Goal: Task Accomplishment & Management: Complete application form

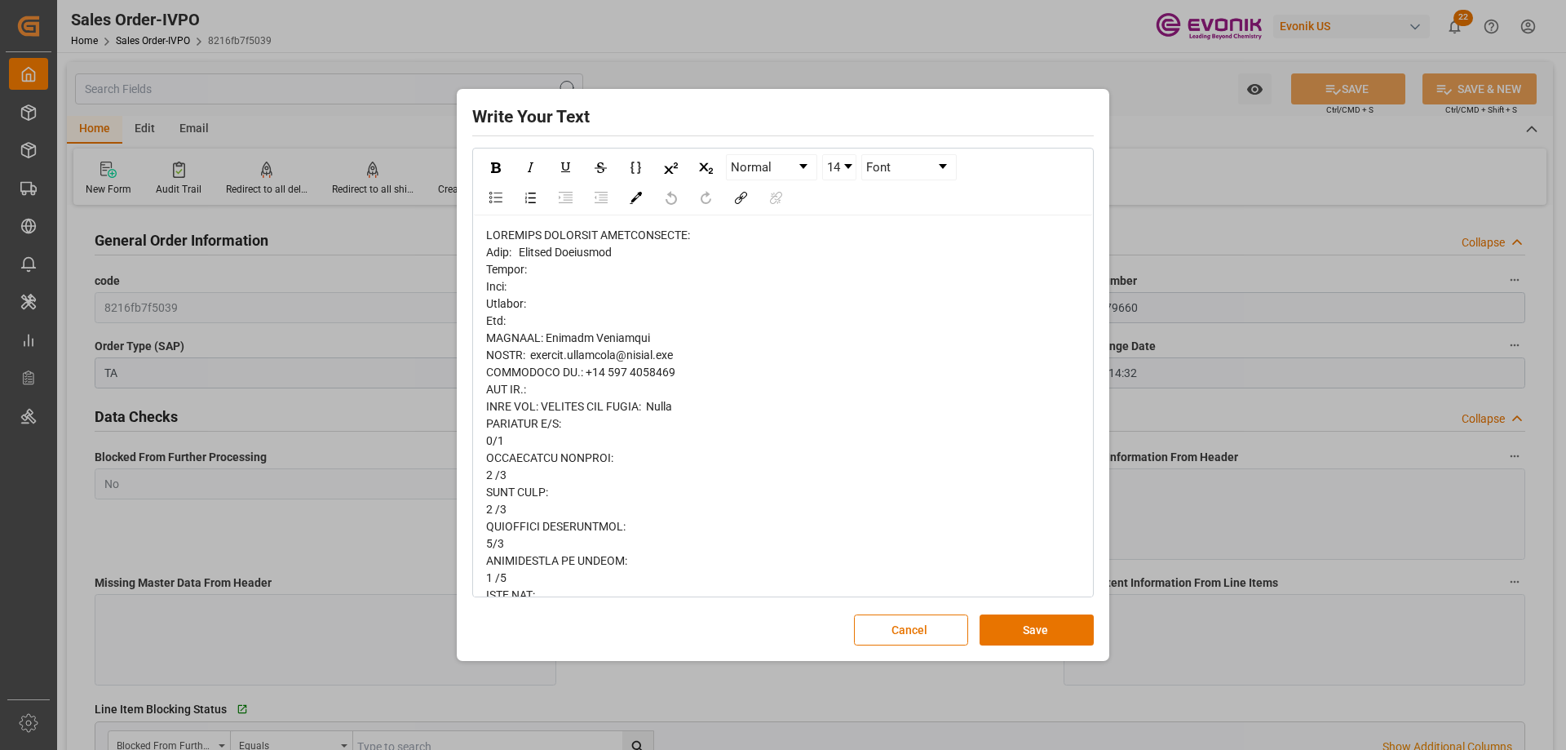
scroll to position [897, 0]
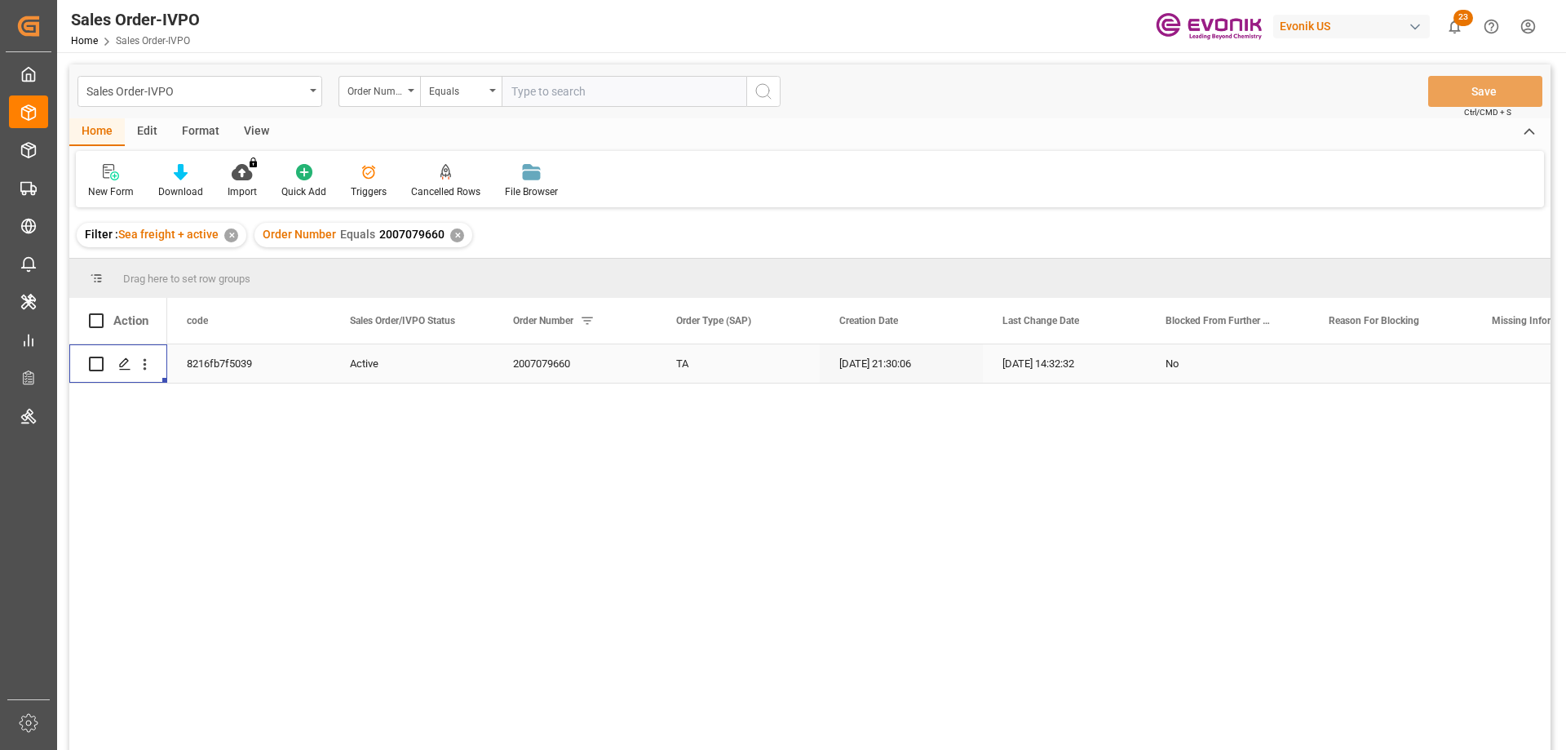
click at [516, 87] on input "text" at bounding box center [624, 91] width 245 height 31
paste input "0046455202"
type input "0046455202"
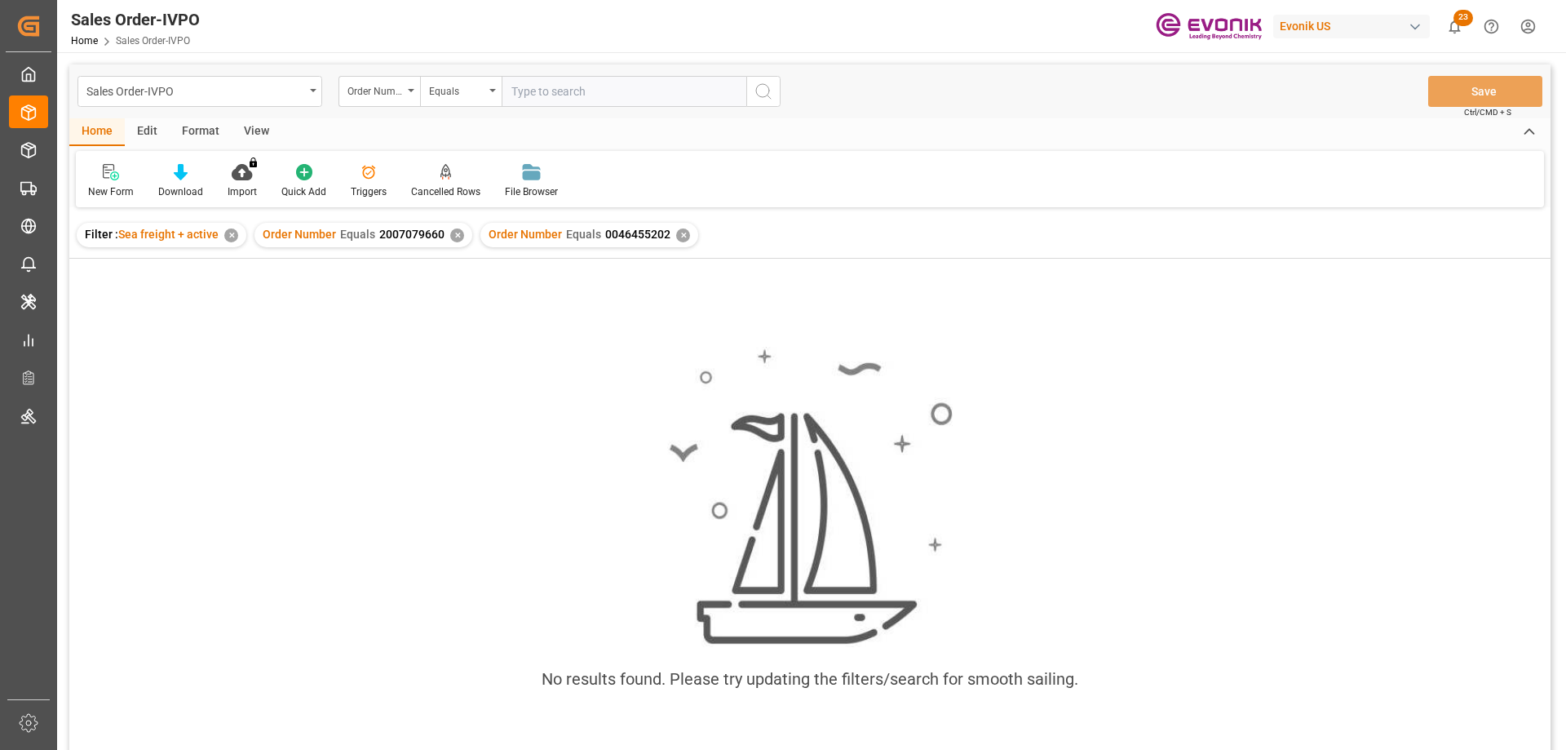
click at [455, 237] on div "✕" at bounding box center [457, 235] width 14 height 14
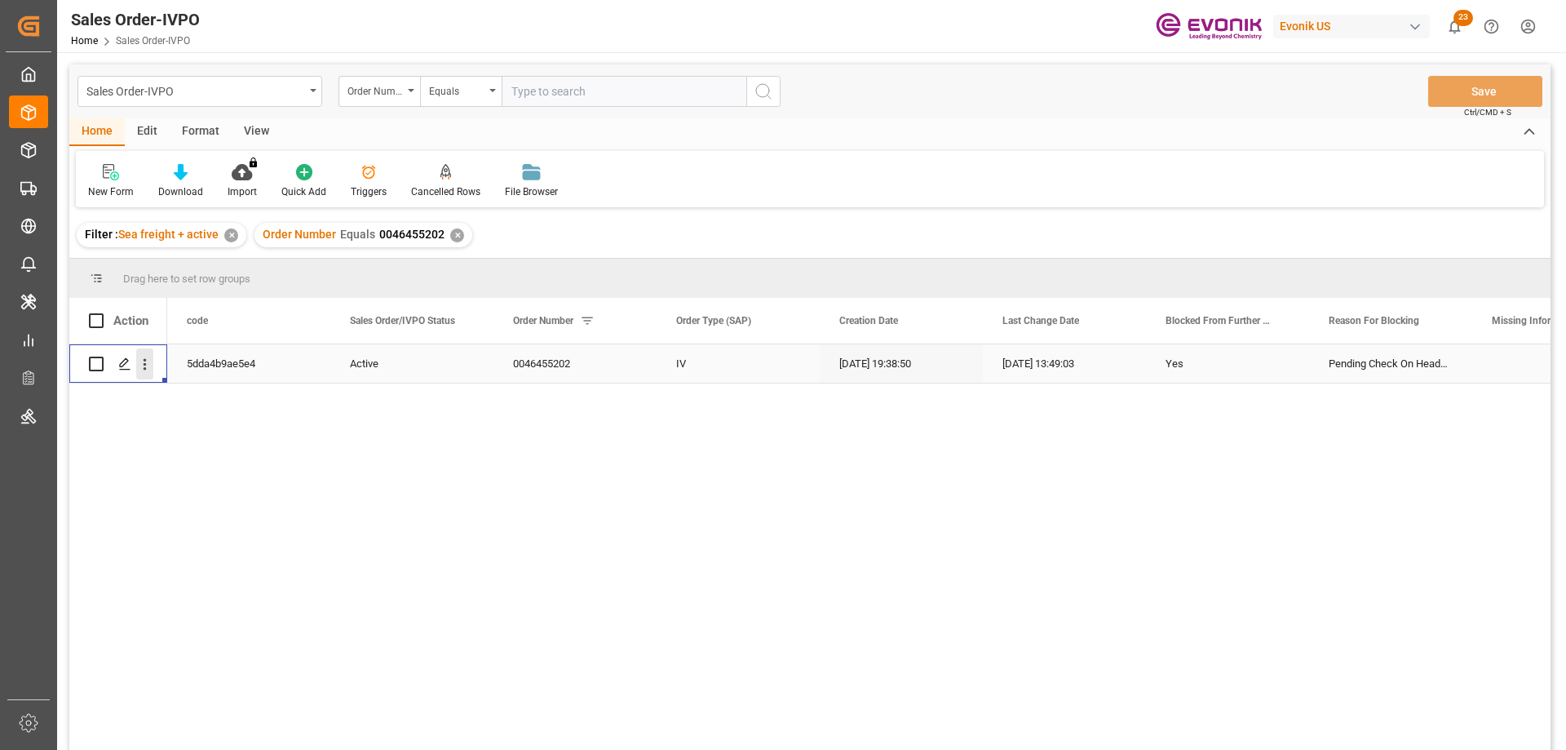
click at [145, 354] on button "open menu" at bounding box center [144, 363] width 17 height 31
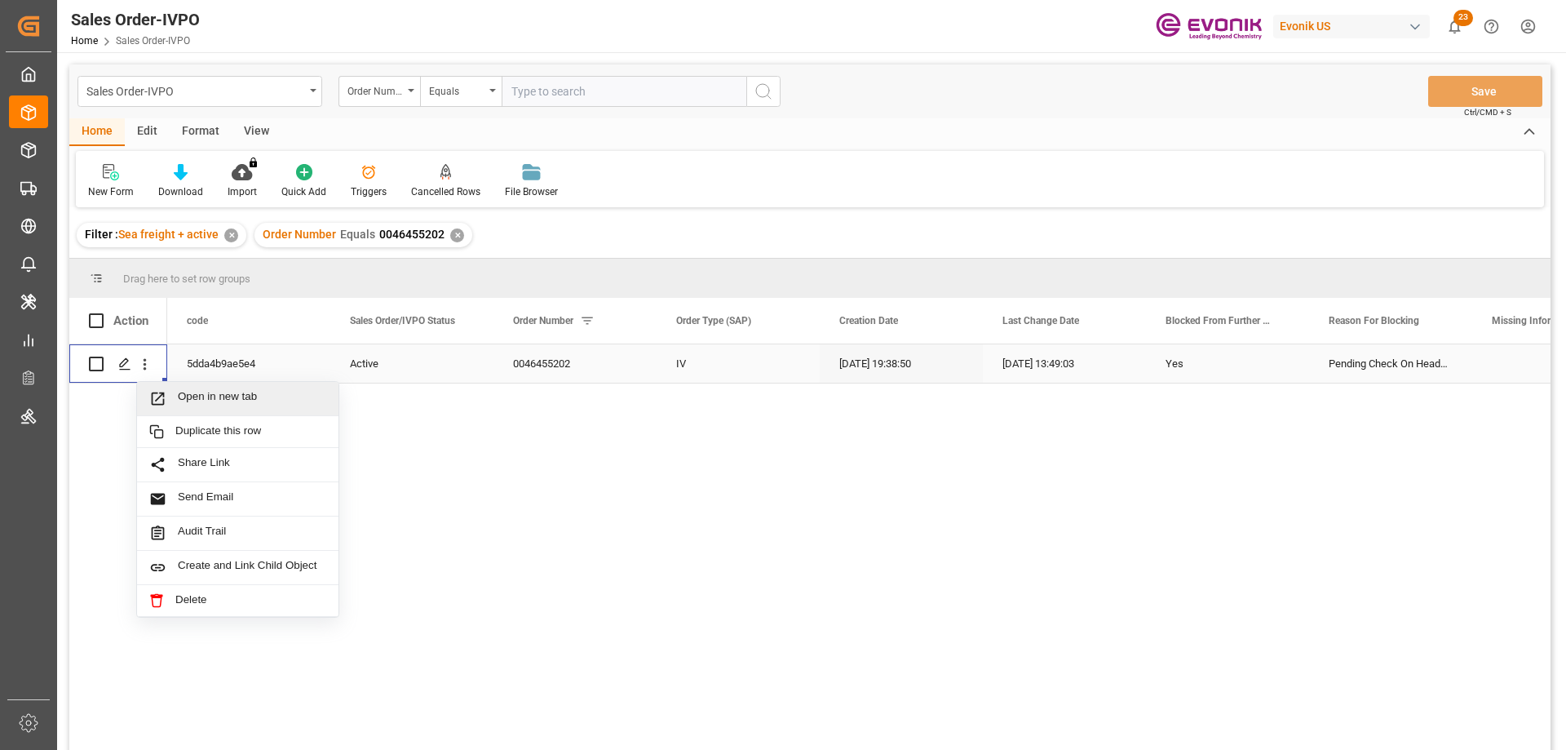
click at [224, 400] on span "Open in new tab" at bounding box center [252, 398] width 148 height 17
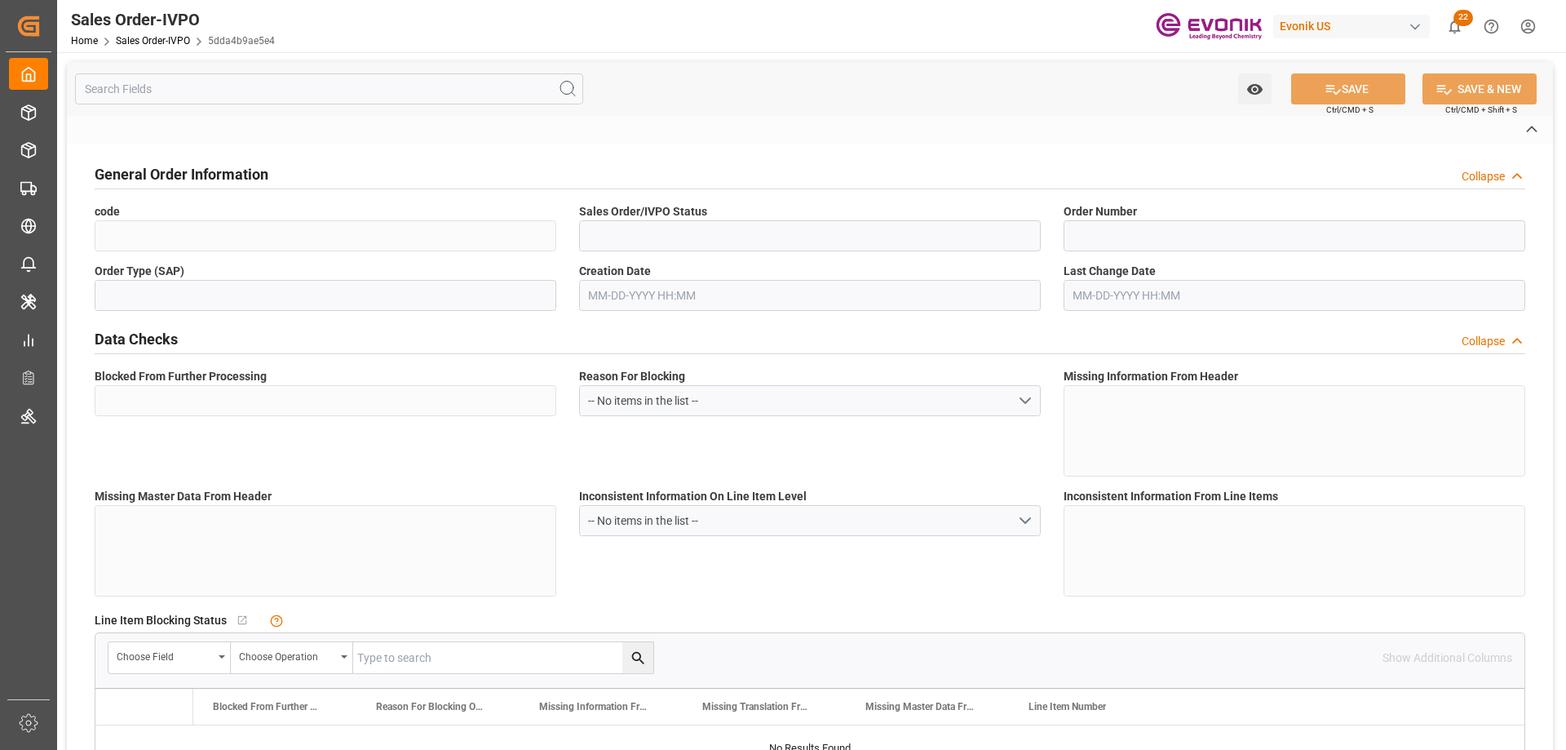
type input "5dda4b9ae5e4"
type input "Active"
type input "0046455202"
type input "IV"
type input "Yes"
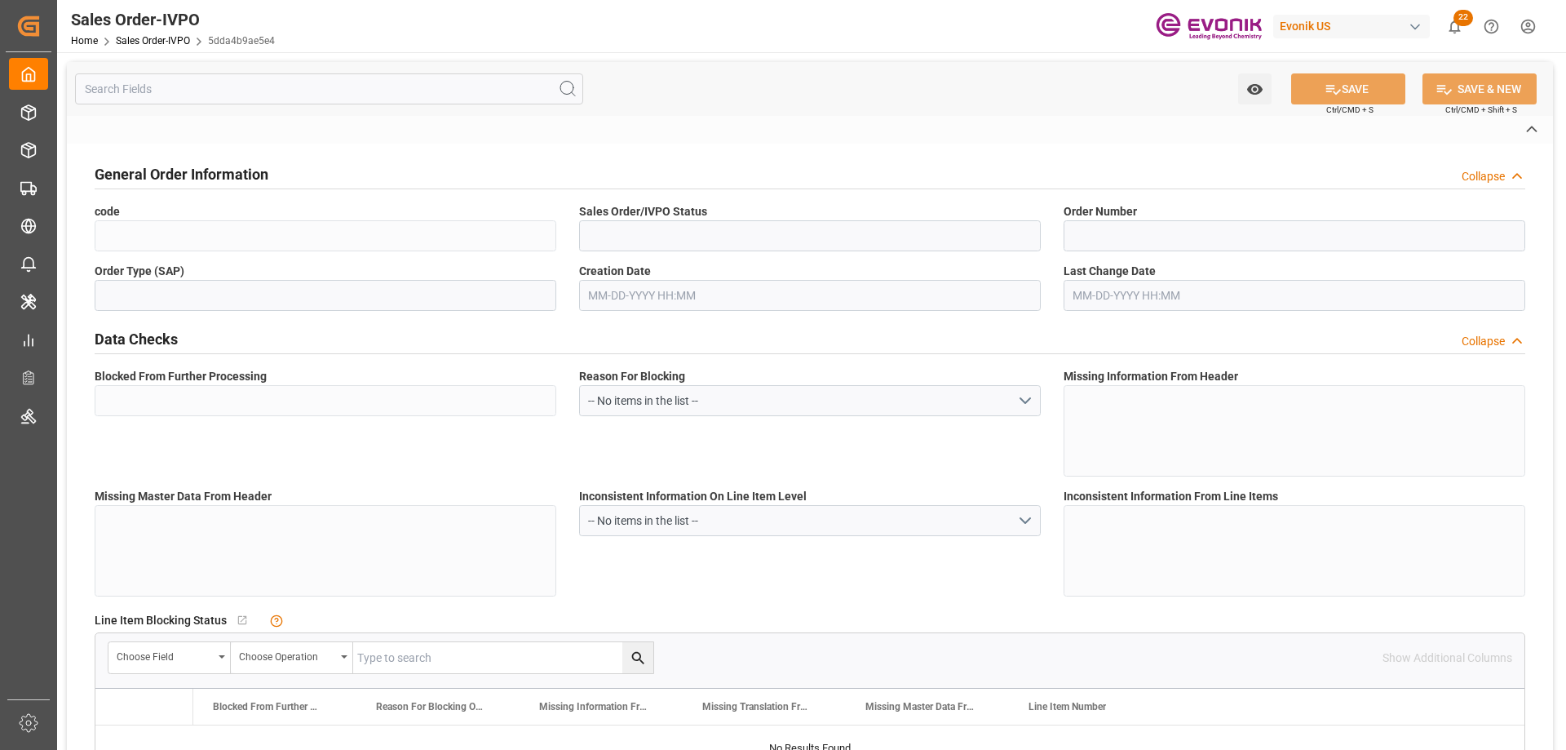
type input "D2P"
type input "45"
type input "FCL"
type input "0006"
type input "20GP"
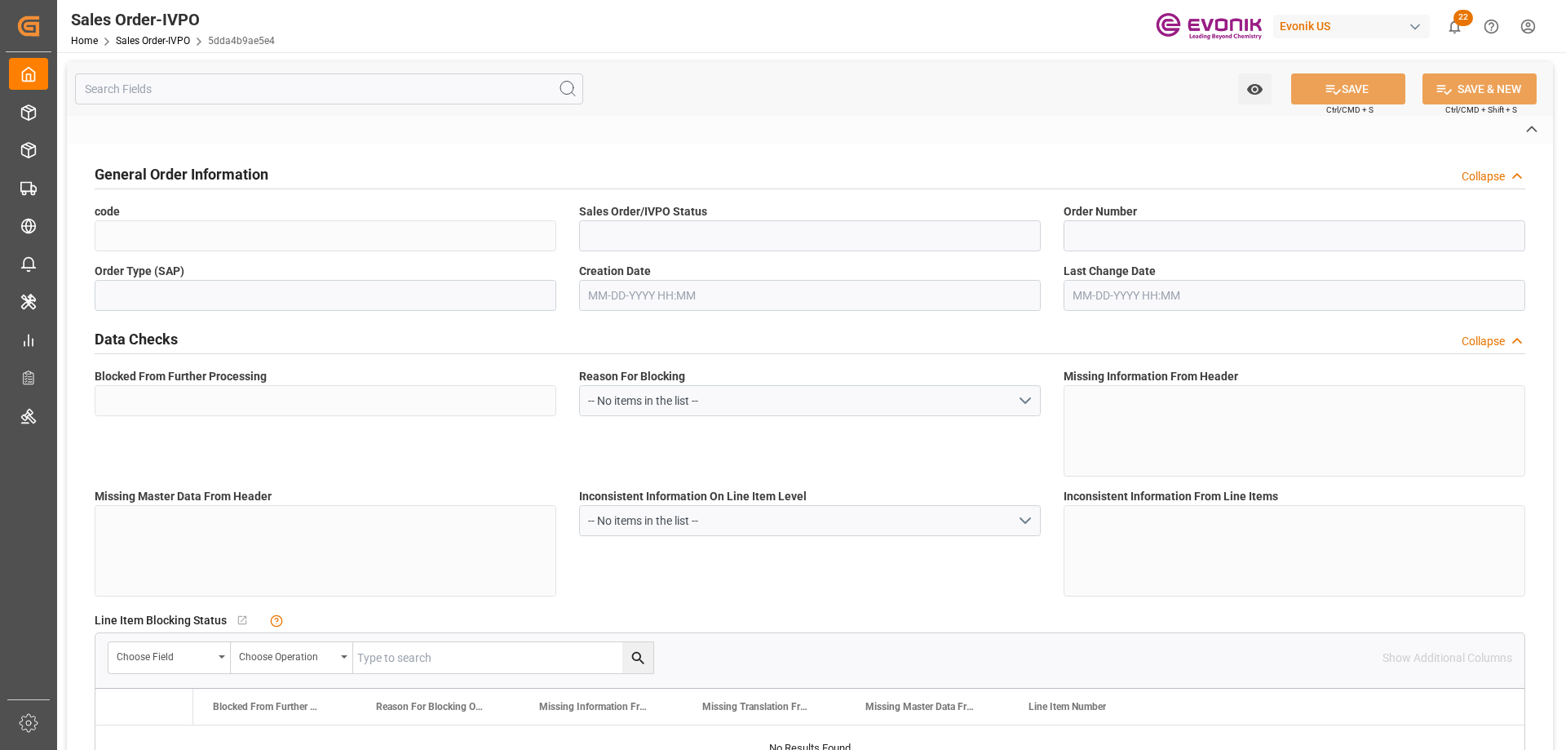
type textarea "No Tank Container"
type input "0046455202"
type input "35"
type input "SP AB Coating Addit."
type input "Specialty Additives"
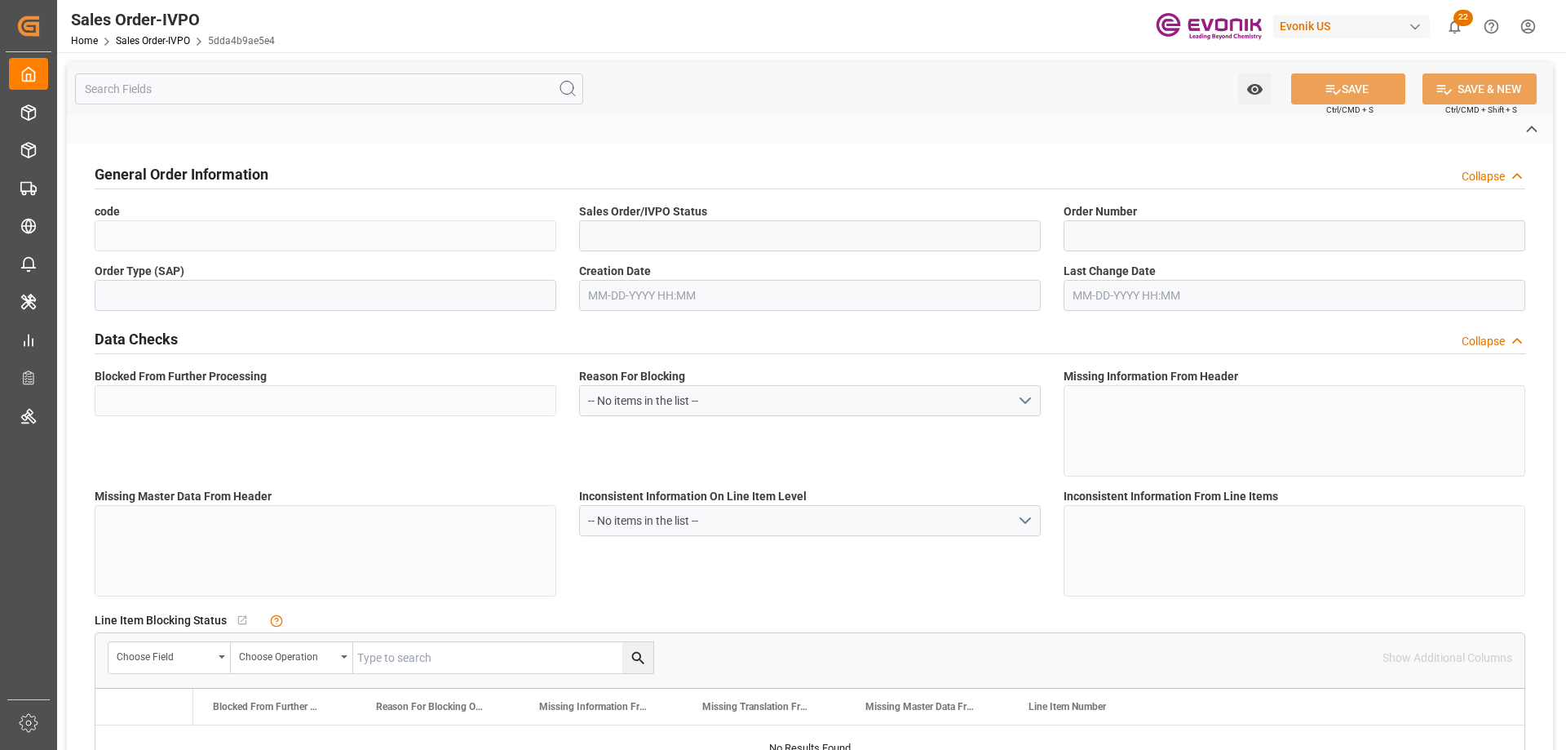
type input "CIF"
type input "ANTWERPEN"
type input "Antwerp"
type textarea "Not required"
type textarea "Re-seller"
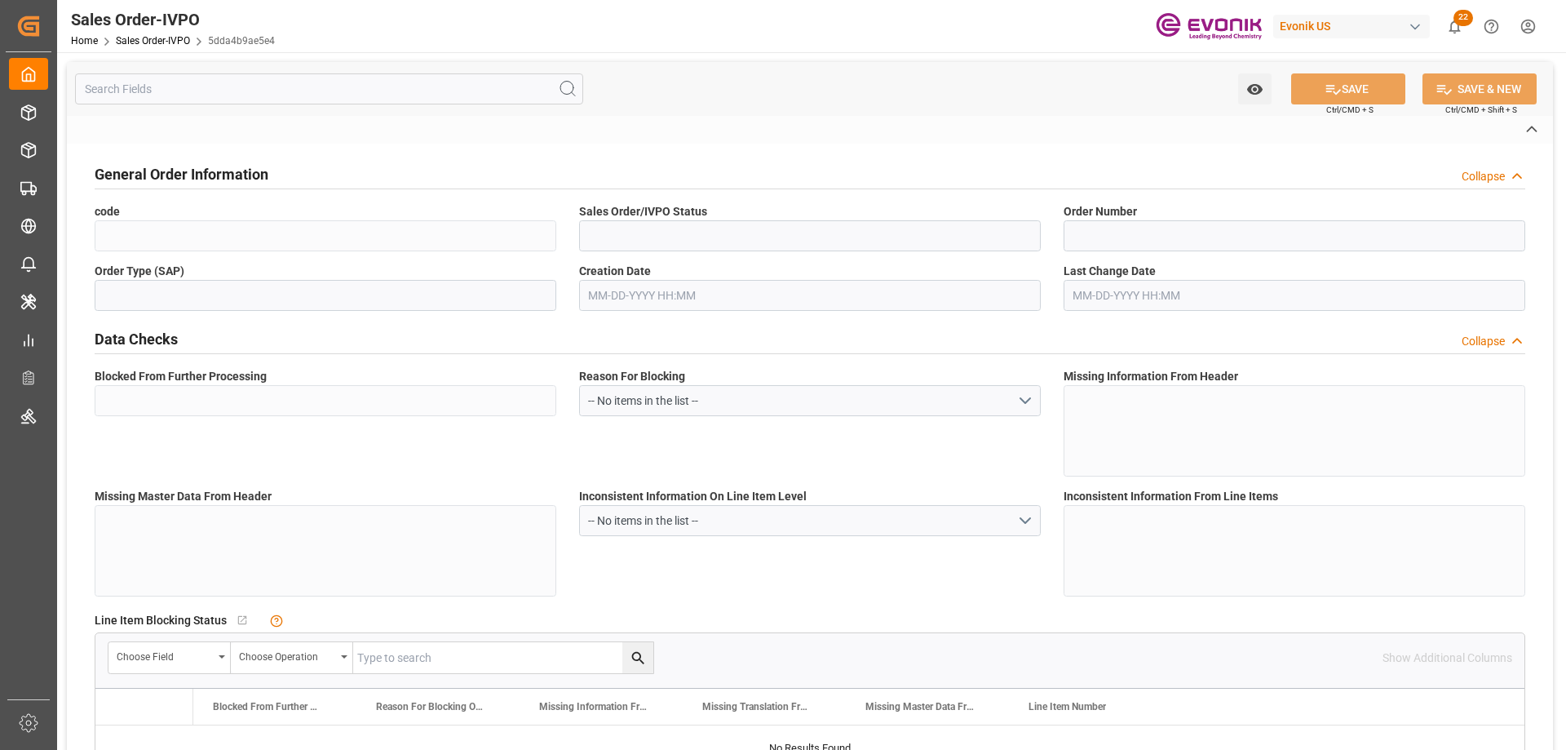
type input "DE"
type input "Pending"
type input "20GP"
type input "Pending"
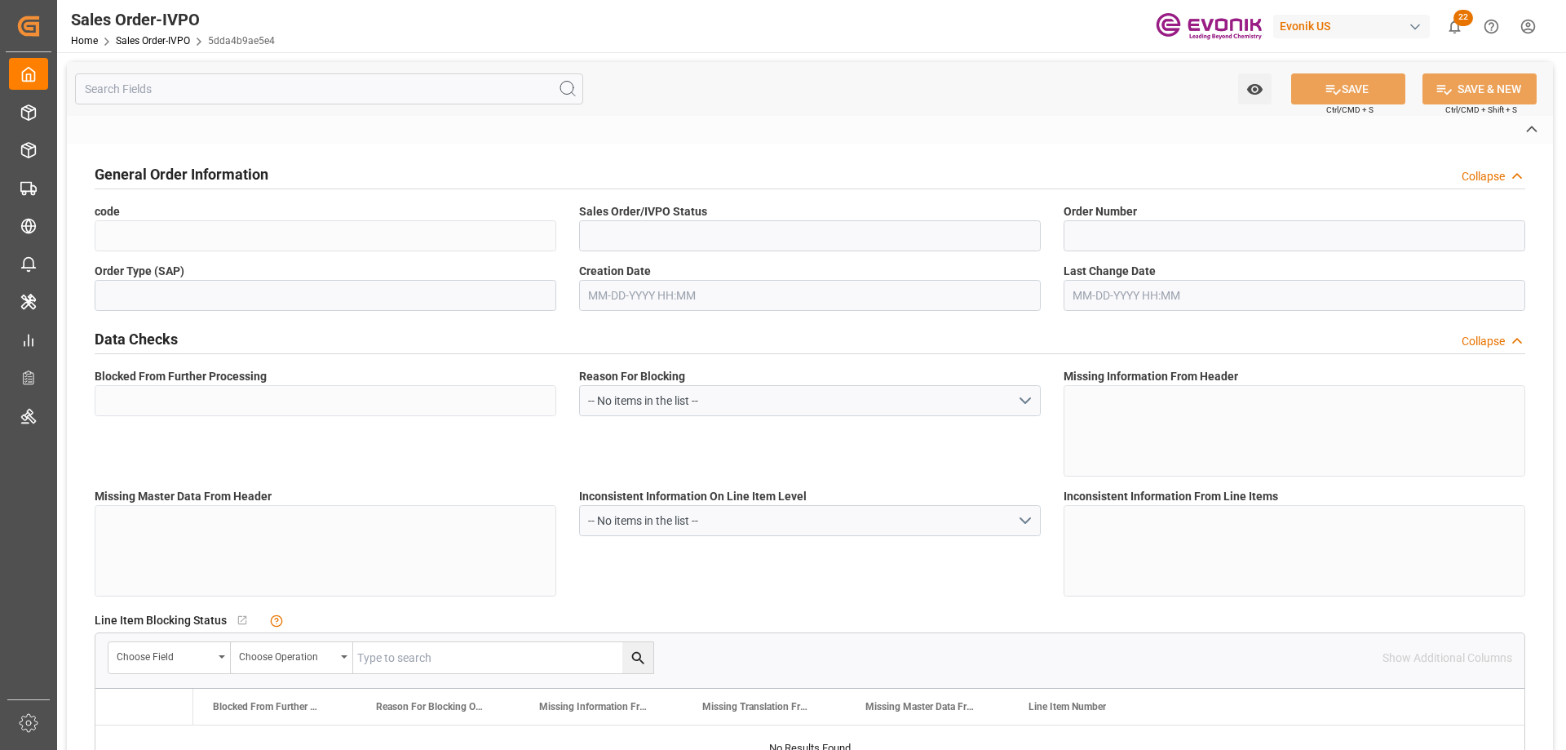
type input "Pending"
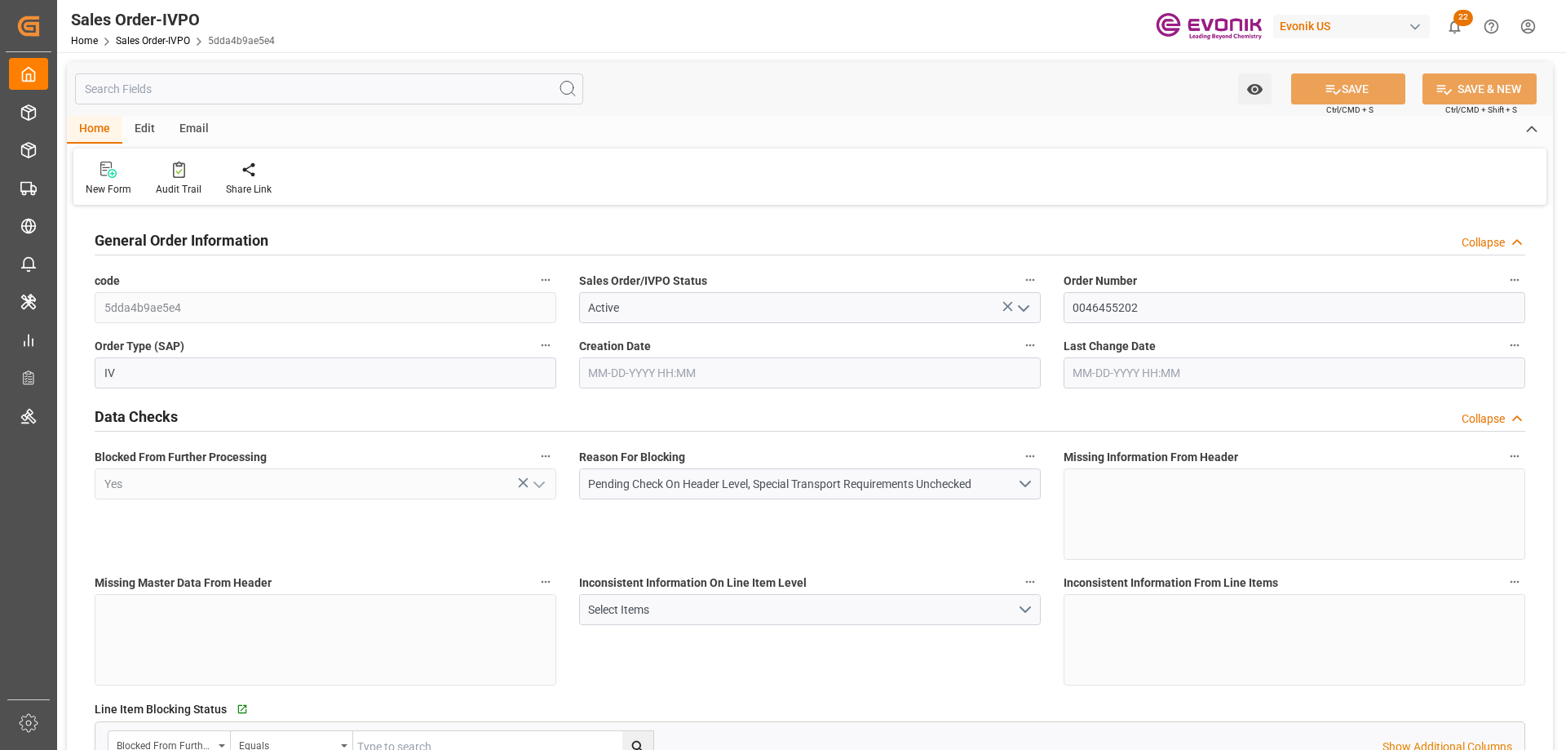
type input "BEANR"
type input "0"
type input "1"
type input "2"
type input "1"
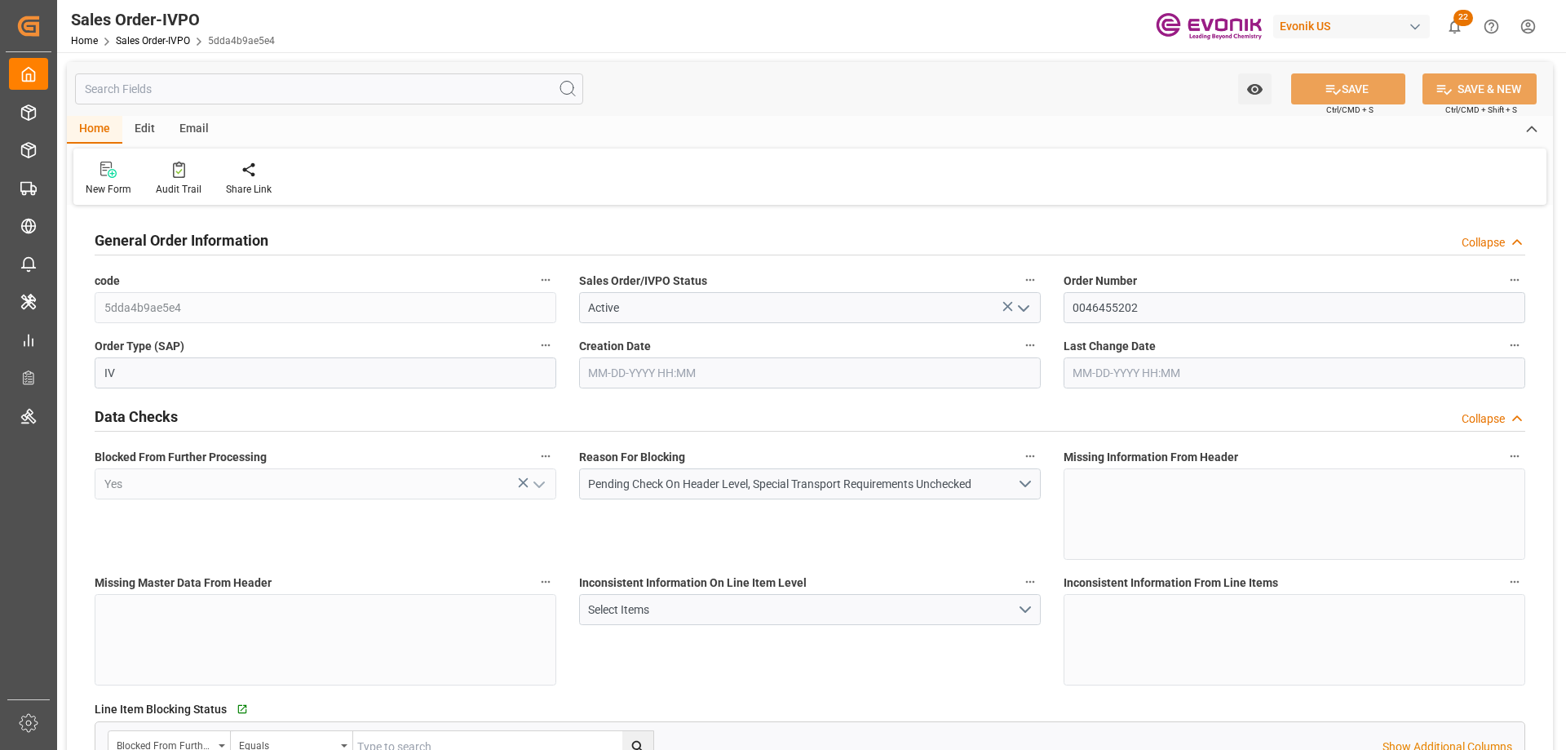
type input "17791"
type input "24.9526"
type input "17000"
type input "30"
type input "09-17-2025 19:38"
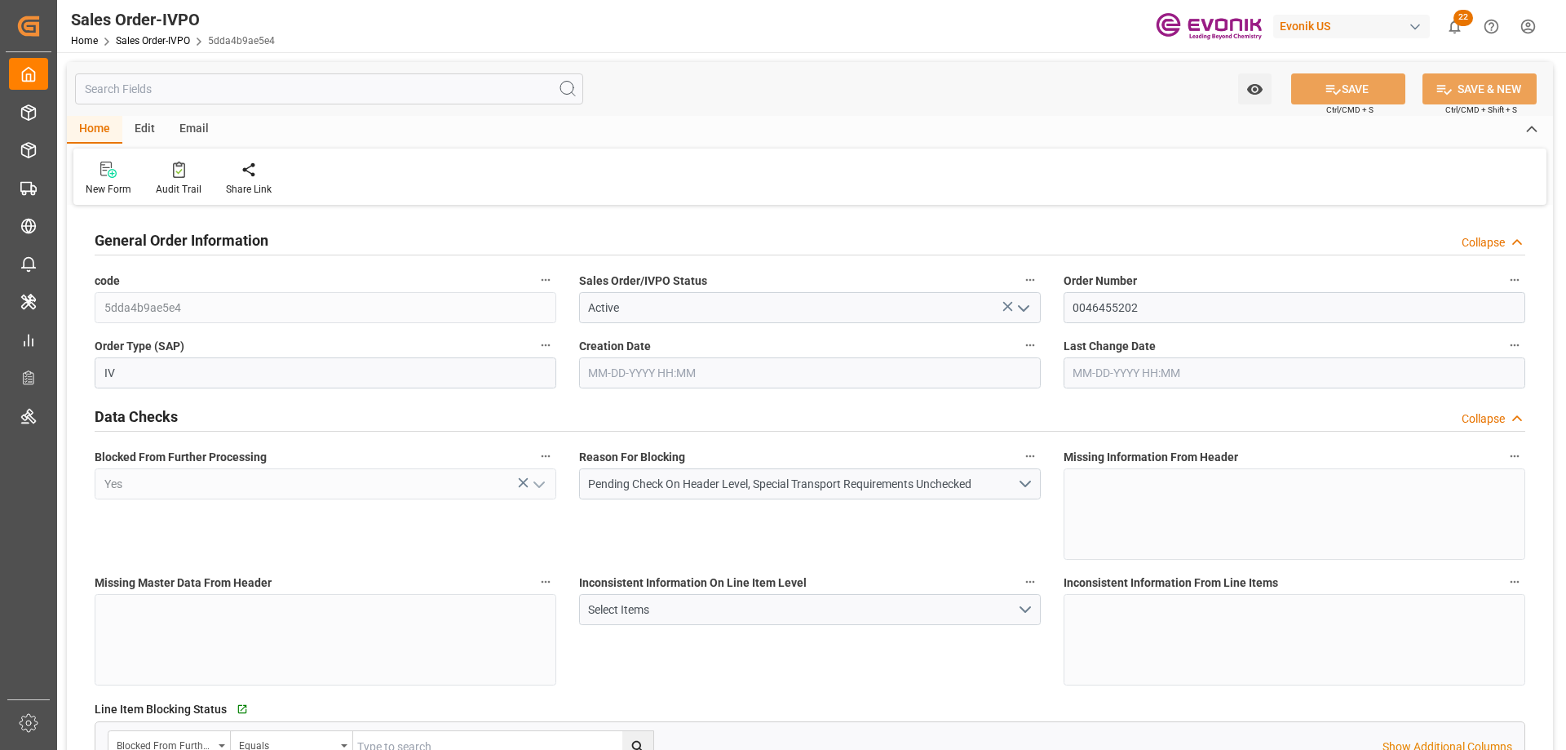
type input "09-18-2025 13:49"
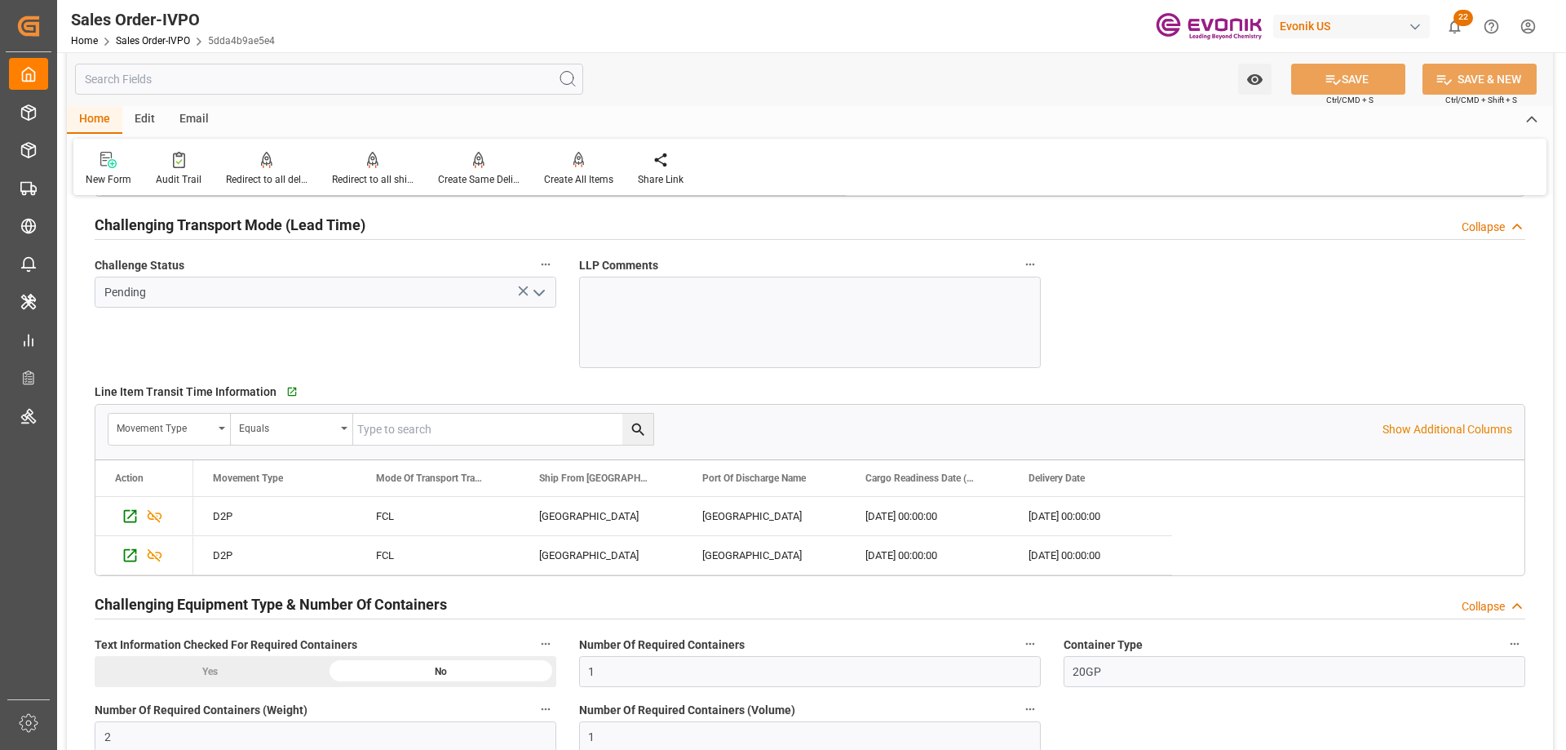
scroll to position [2610, 0]
